Goal: Task Accomplishment & Management: Use online tool/utility

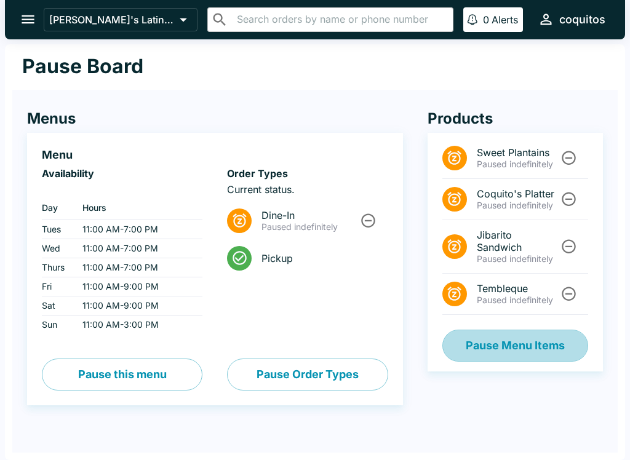
click at [517, 350] on button "Pause Menu Items" at bounding box center [515, 346] width 146 height 32
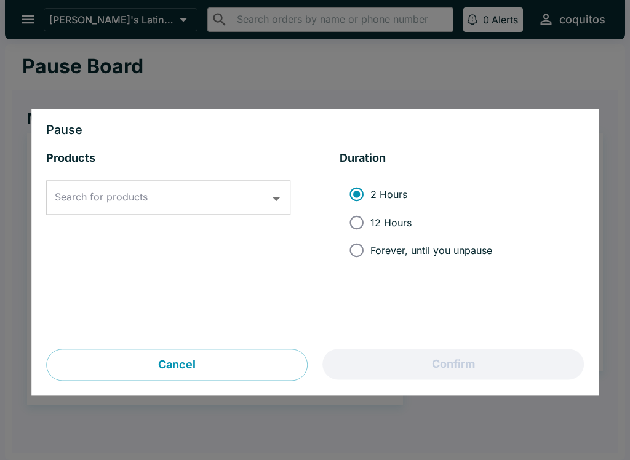
click at [255, 204] on input "Search for products" at bounding box center [159, 197] width 215 height 23
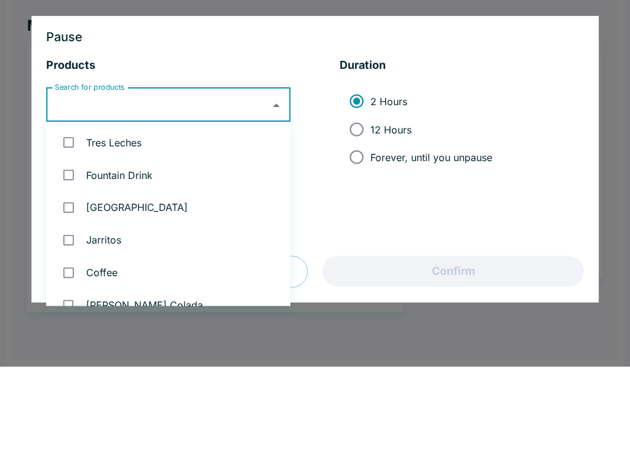
scroll to position [960, 0]
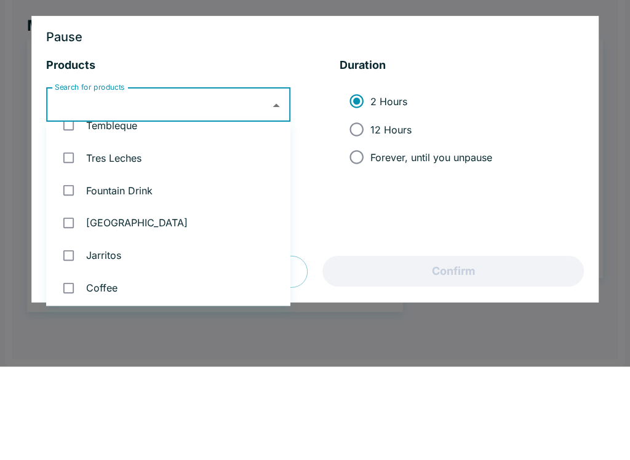
click at [69, 271] on input "checkbox" at bounding box center [68, 283] width 25 height 25
checkbox input "true"
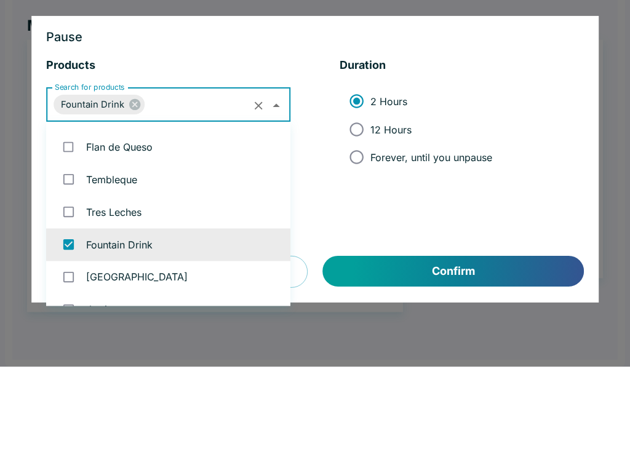
scroll to position [906, 0]
click at [68, 260] on input "checkbox" at bounding box center [68, 272] width 25 height 25
checkbox input "true"
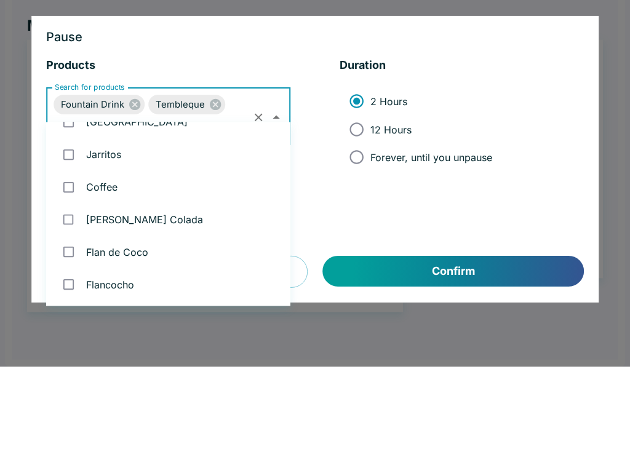
scroll to position [1061, 0]
click at [360, 237] on input "Forever, until you unpause" at bounding box center [357, 251] width 28 height 28
radio input "true"
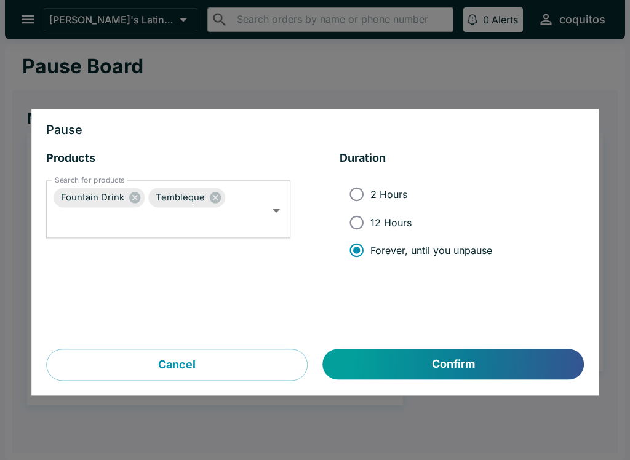
click at [507, 370] on button "Confirm" at bounding box center [453, 364] width 261 height 31
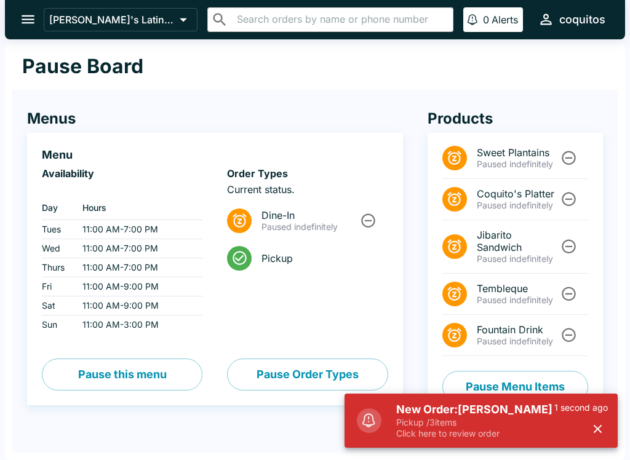
click at [438, 421] on p "Pickup / 3 items" at bounding box center [475, 422] width 158 height 11
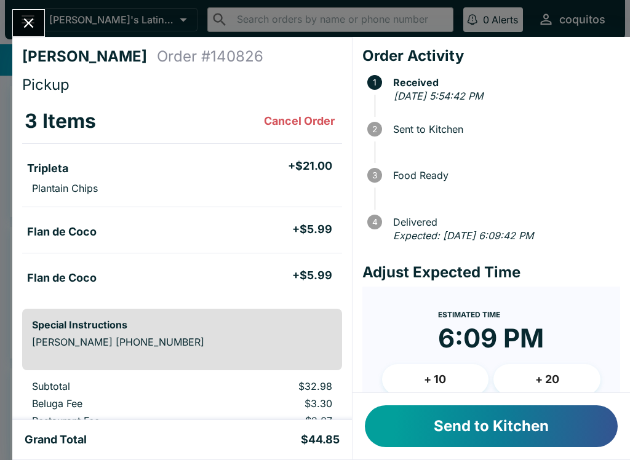
click at [511, 427] on button "Send to Kitchen" at bounding box center [491, 426] width 253 height 42
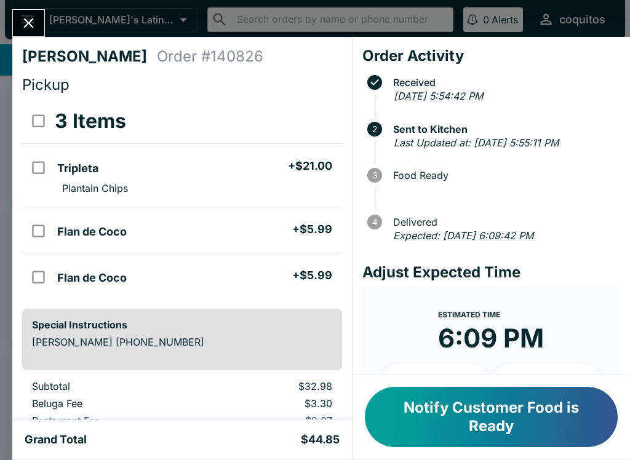
click at [501, 429] on button "Notify Customer Food is Ready" at bounding box center [491, 417] width 253 height 60
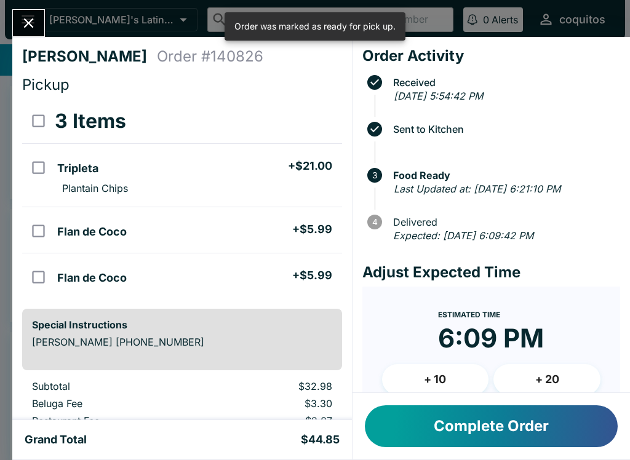
click at [497, 436] on button "Complete Order" at bounding box center [491, 426] width 253 height 42
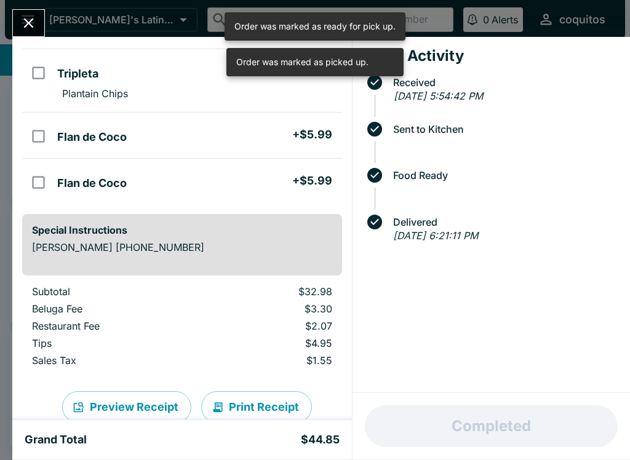
scroll to position [94, 0]
click at [42, 27] on button "Close" at bounding box center [28, 23] width 31 height 26
